Goal: Find specific page/section: Find specific page/section

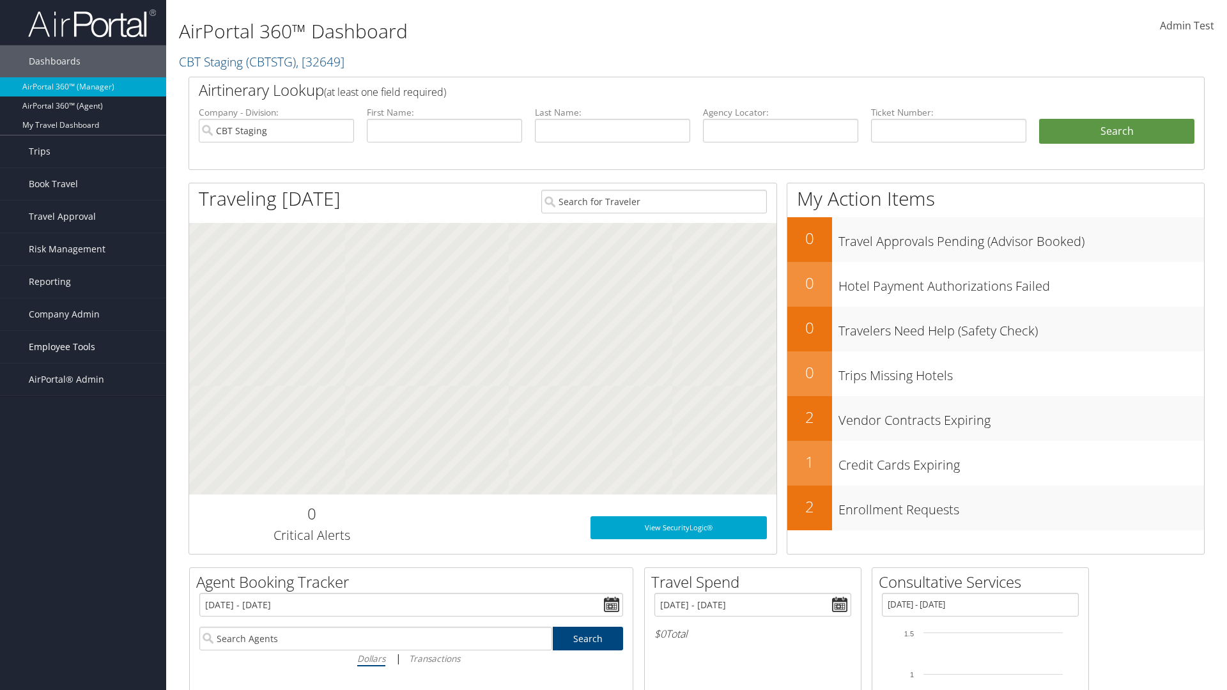
click at [83, 347] on span "Employee Tools" at bounding box center [62, 347] width 66 height 32
click at [0, 0] on link "Agent Lookup" at bounding box center [0, 0] width 0 height 0
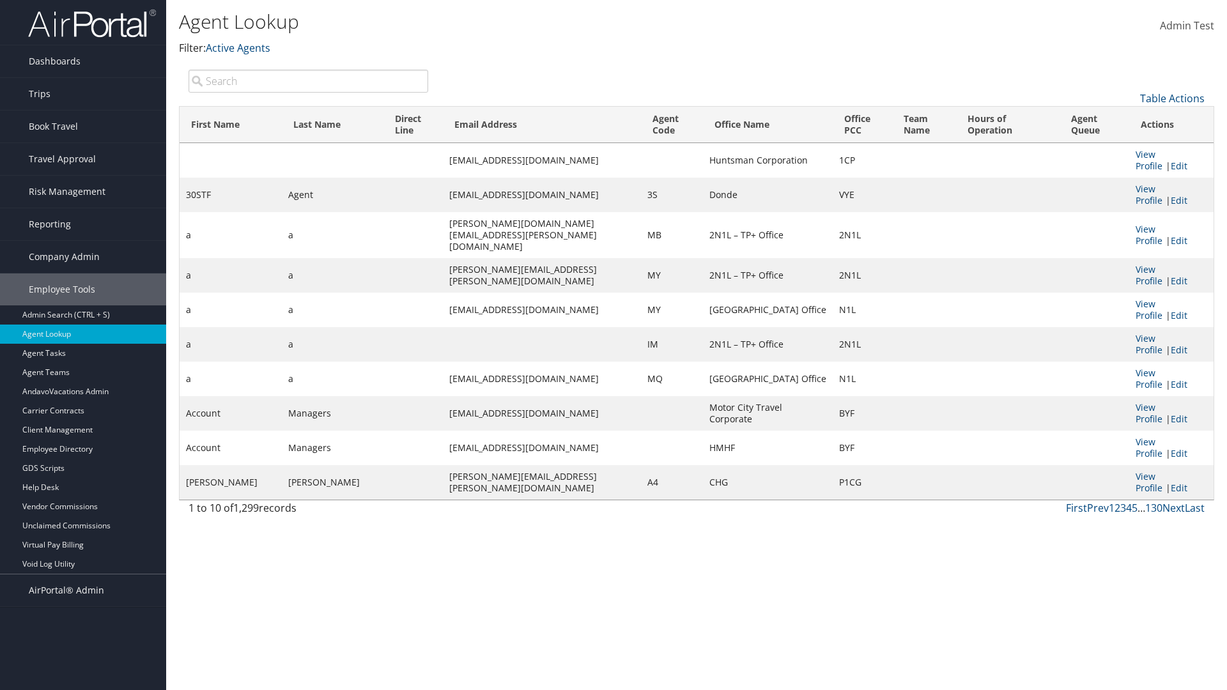
click at [308, 81] on input "search" at bounding box center [309, 81] width 240 height 23
type input "30STF"
